Goal: Transaction & Acquisition: Book appointment/travel/reservation

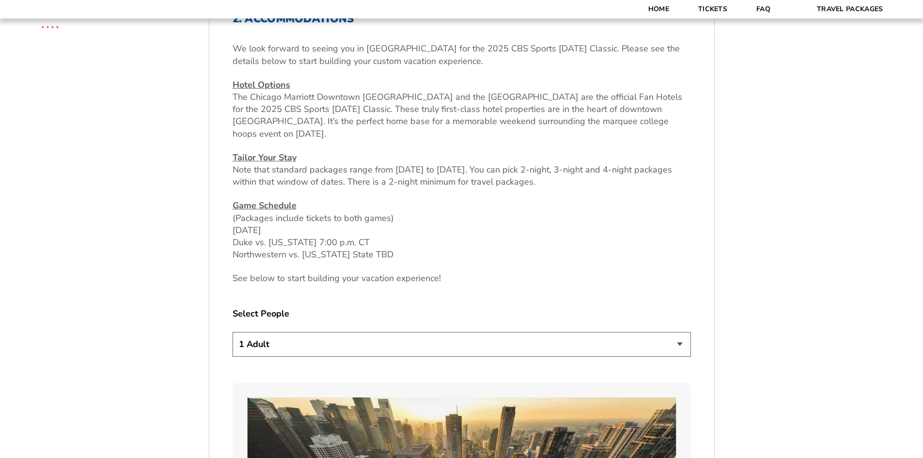
scroll to position [533, 0]
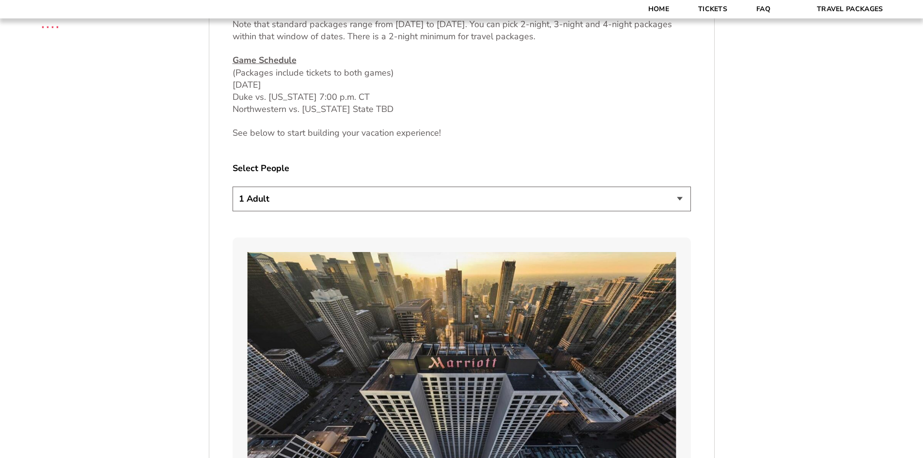
drag, startPoint x: 678, startPoint y: 196, endPoint x: 682, endPoint y: 200, distance: 5.5
click at [678, 196] on select "1 Adult 2 Adults 3 Adults 4 Adults 2 Adults + 1 Child 2 Adults + 2 Children 2 A…" at bounding box center [462, 199] width 458 height 25
select select "4 Adults"
click at [233, 187] on select "1 Adult 2 Adults 3 Adults 4 Adults 2 Adults + 1 Child 2 Adults + 2 Children 2 A…" at bounding box center [462, 199] width 458 height 25
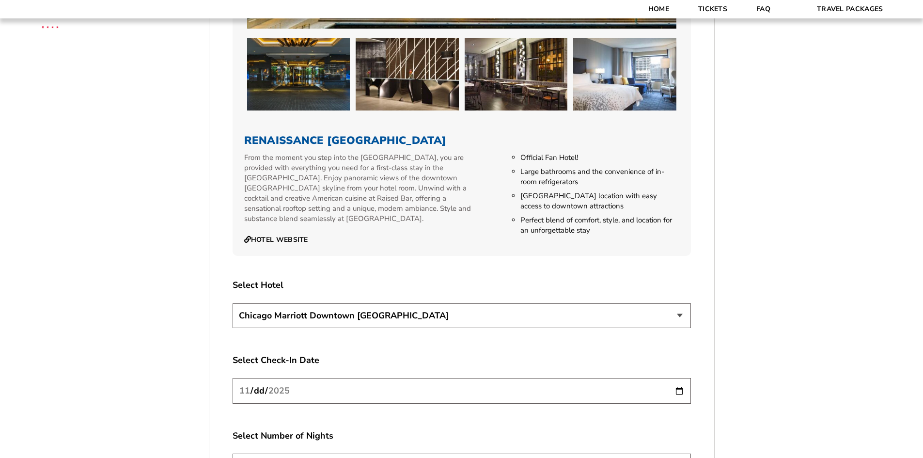
scroll to position [1648, 0]
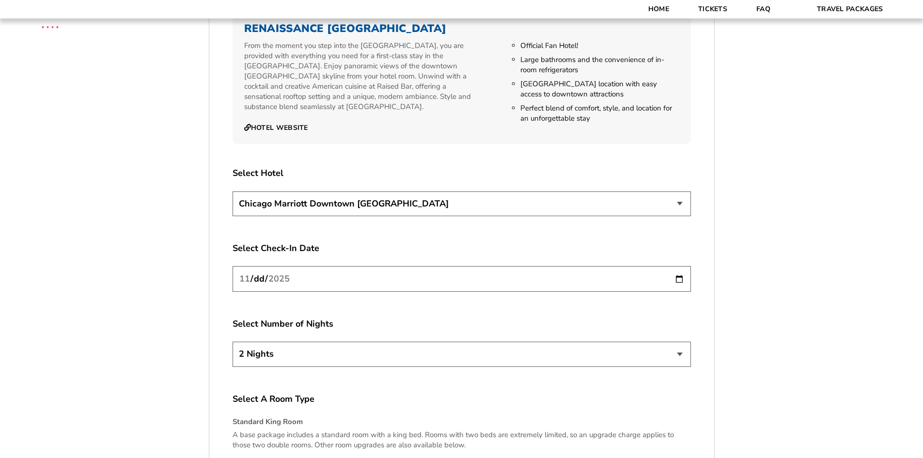
click at [680, 192] on select "[GEOGRAPHIC_DATA] [GEOGRAPHIC_DATA]" at bounding box center [462, 203] width 458 height 25
click at [233, 191] on select "[GEOGRAPHIC_DATA] [GEOGRAPHIC_DATA]" at bounding box center [462, 203] width 458 height 25
click at [678, 267] on input "[DATE]" at bounding box center [462, 279] width 458 height 26
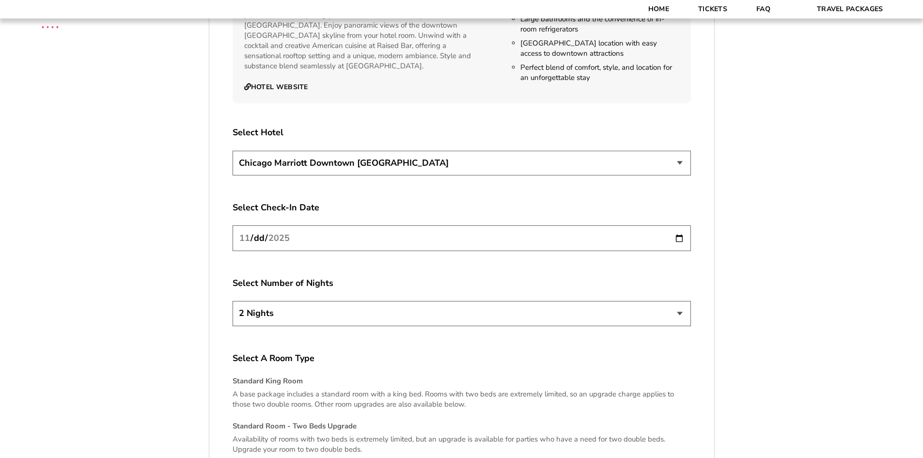
scroll to position [1744, 0]
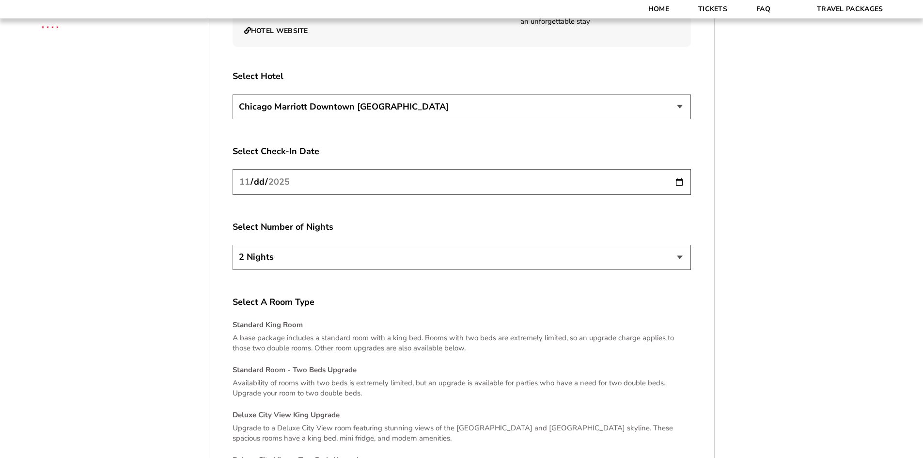
click at [681, 246] on select "2 Nights 3 Nights 4 Nights" at bounding box center [462, 257] width 458 height 25
click at [681, 248] on select "2 Nights 3 Nights 4 Nights" at bounding box center [462, 257] width 458 height 25
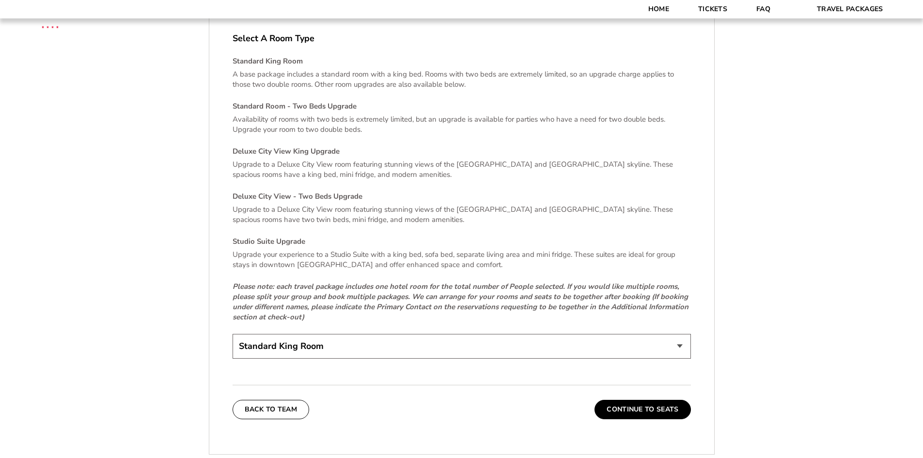
scroll to position [1987, 0]
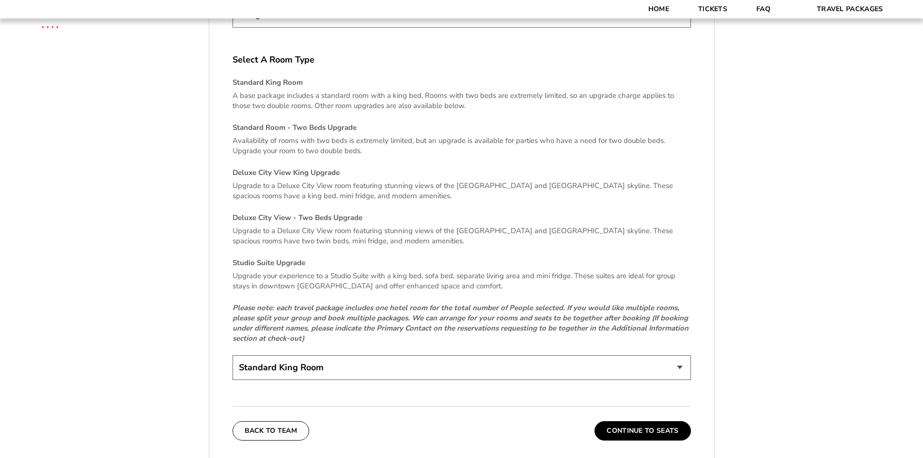
click at [680, 356] on select "Standard King Room Standard Room - Two Beds Upgrade (+$30 per night) Deluxe Cit…" at bounding box center [462, 367] width 458 height 25
select select "Standard Room - Two Beds Upgrade"
click at [233, 355] on select "Standard King Room Standard Room - Two Beds Upgrade (+$30 per night) Deluxe Cit…" at bounding box center [462, 367] width 458 height 25
click at [654, 422] on button "Continue To Seats" at bounding box center [643, 430] width 96 height 19
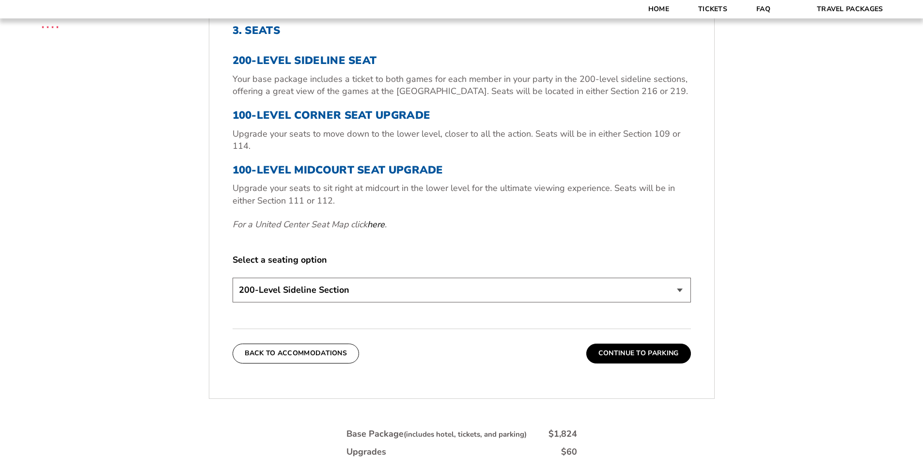
scroll to position [410, 0]
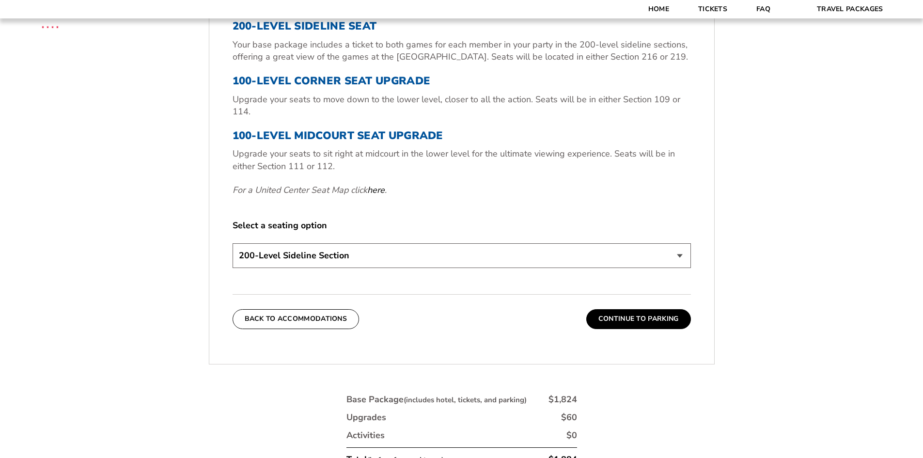
click at [678, 254] on select "200-Level Sideline Section 100-Level Corner Seat Upgrade (+$80 per person) 100-…" at bounding box center [462, 255] width 458 height 25
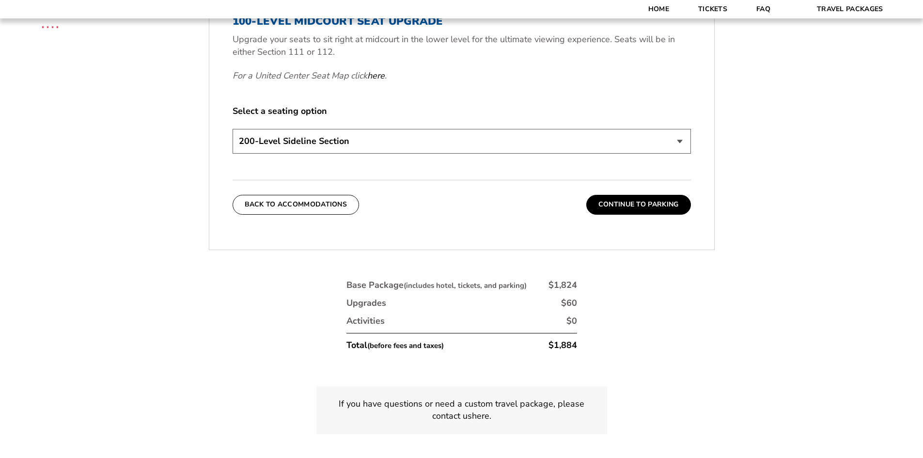
scroll to position [507, 0]
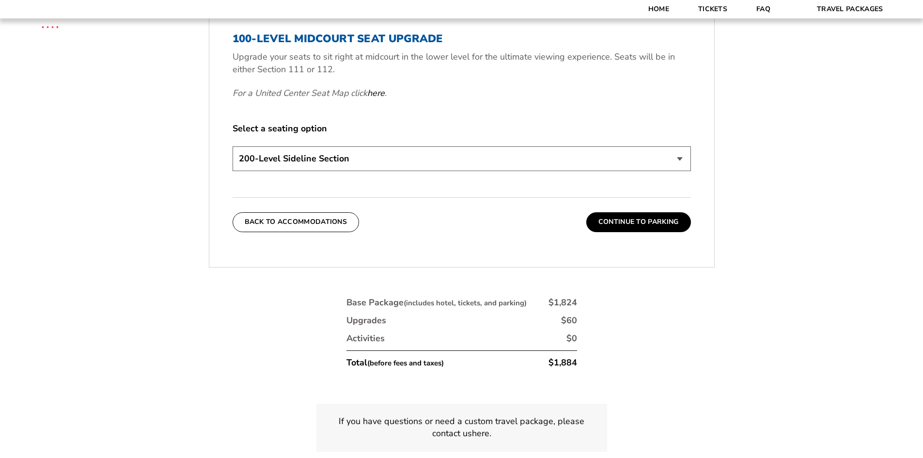
click at [658, 220] on button "Continue To Parking" at bounding box center [638, 221] width 105 height 19
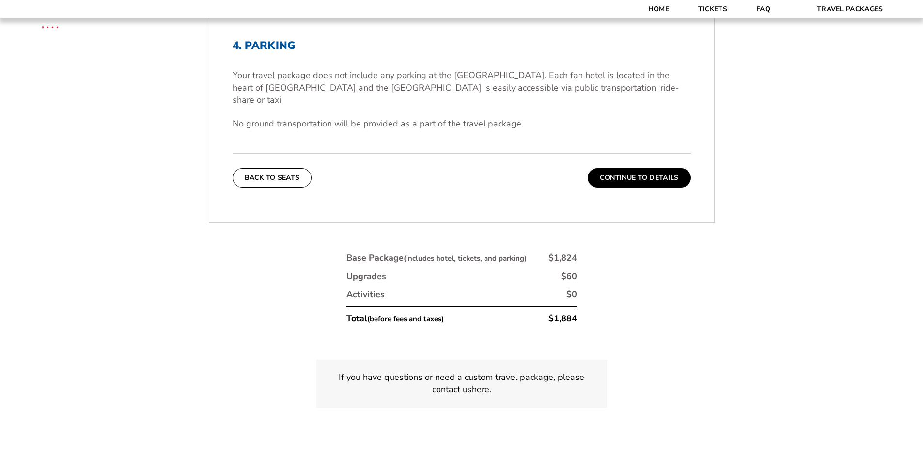
scroll to position [362, 0]
click at [646, 167] on button "Continue To Details" at bounding box center [639, 176] width 103 height 19
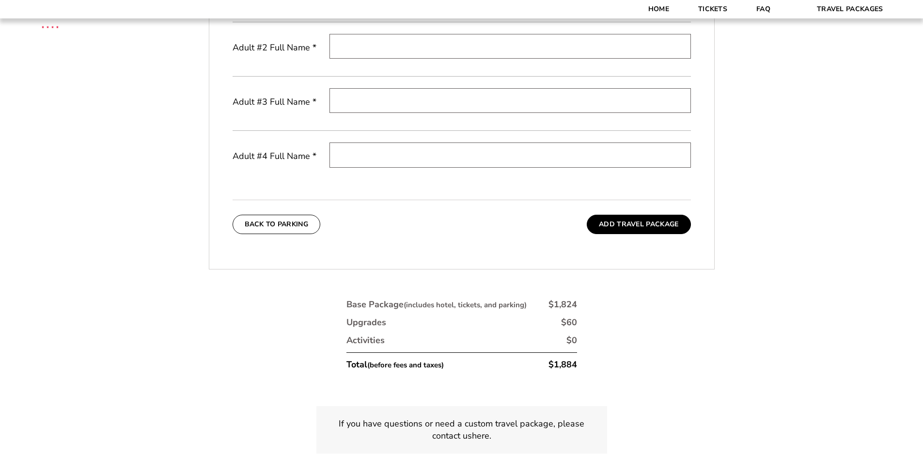
scroll to position [507, 0]
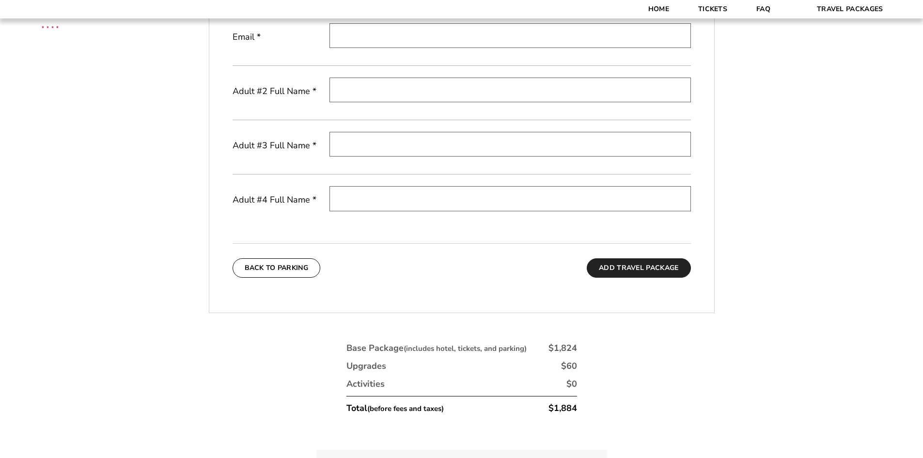
click at [634, 268] on button "Add Travel Package" at bounding box center [639, 267] width 104 height 19
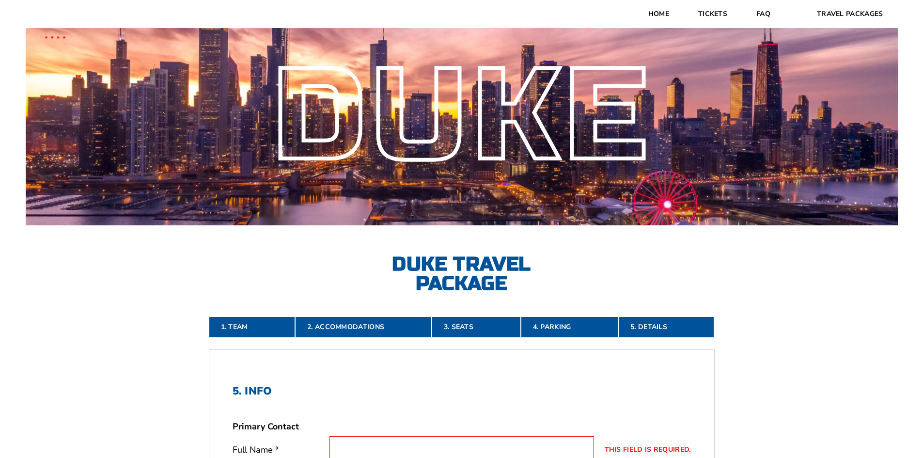
scroll to position [0, 0]
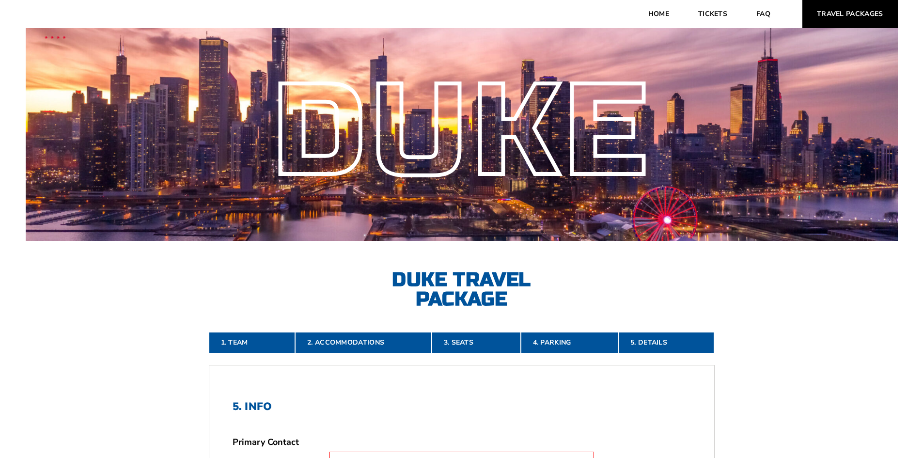
click at [857, 10] on link "Travel Packages" at bounding box center [849, 14] width 95 height 28
